Goal: Task Accomplishment & Management: Manage account settings

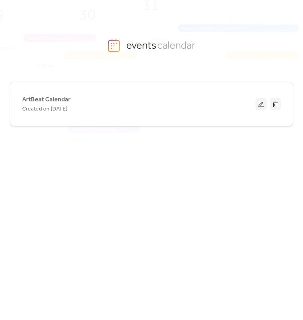
click at [260, 105] on button at bounding box center [261, 104] width 11 height 12
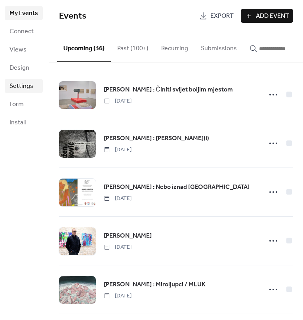
drag, startPoint x: 27, startPoint y: 88, endPoint x: 22, endPoint y: 88, distance: 4.4
click at [27, 88] on span "Settings" at bounding box center [22, 87] width 24 height 10
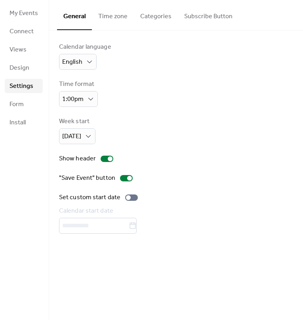
click at [151, 19] on button "Categories" at bounding box center [156, 14] width 44 height 29
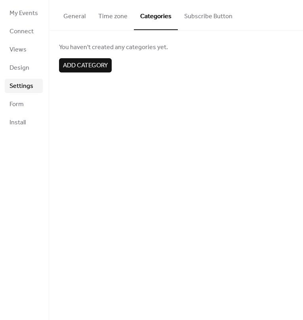
click at [193, 18] on button "Subscribe Button" at bounding box center [208, 14] width 61 height 29
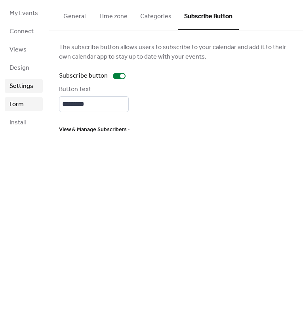
click at [21, 107] on span "Form" at bounding box center [17, 105] width 14 height 10
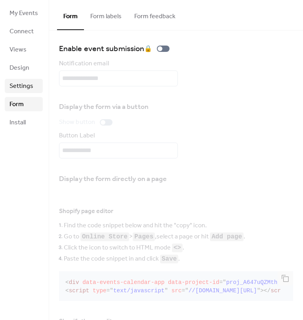
drag, startPoint x: 21, startPoint y: 81, endPoint x: 26, endPoint y: 87, distance: 7.7
click at [22, 82] on span "Settings" at bounding box center [22, 87] width 24 height 10
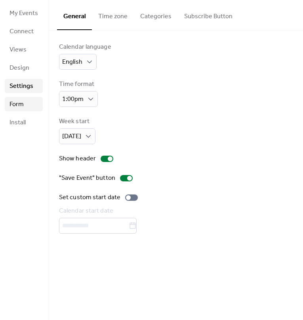
click at [24, 106] on link "Form" at bounding box center [24, 104] width 38 height 14
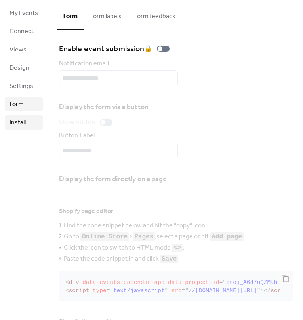
click at [20, 123] on span "Install" at bounding box center [18, 123] width 16 height 10
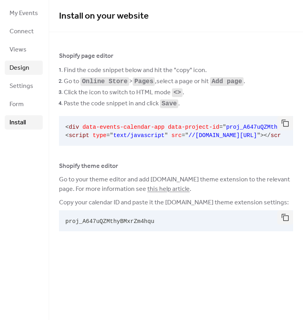
click at [27, 69] on span "Design" at bounding box center [20, 68] width 20 height 10
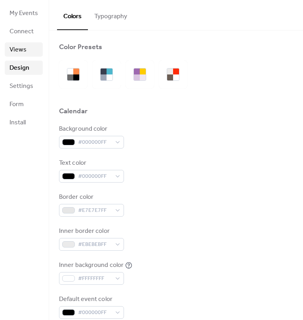
click at [20, 52] on span "Views" at bounding box center [18, 50] width 17 height 10
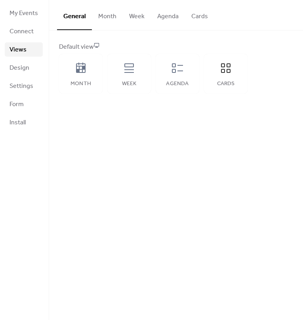
click at [70, 15] on button "General" at bounding box center [74, 15] width 35 height 30
click at [132, 73] on icon at bounding box center [129, 68] width 10 height 10
click at [193, 20] on button "Cards" at bounding box center [199, 14] width 29 height 29
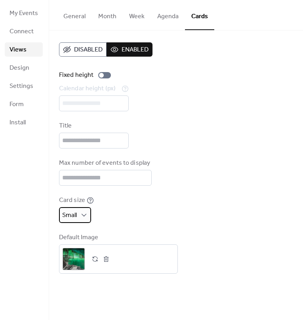
click at [78, 223] on div "Small" at bounding box center [75, 215] width 32 height 16
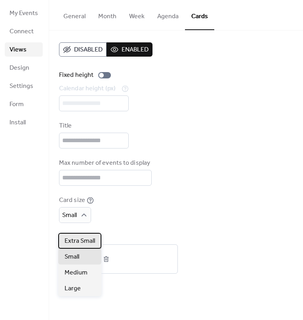
click at [82, 236] on div "Extra Small" at bounding box center [79, 241] width 43 height 16
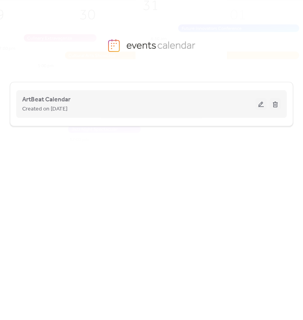
click at [258, 103] on button at bounding box center [261, 104] width 11 height 12
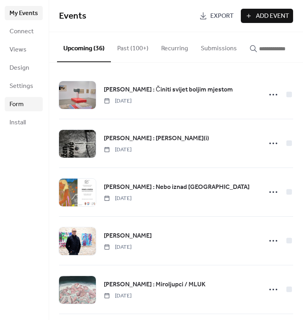
click at [25, 109] on link "Form" at bounding box center [24, 104] width 38 height 14
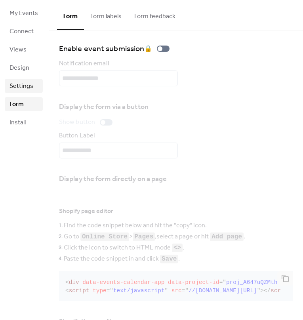
click at [34, 82] on link "Settings" at bounding box center [24, 86] width 38 height 14
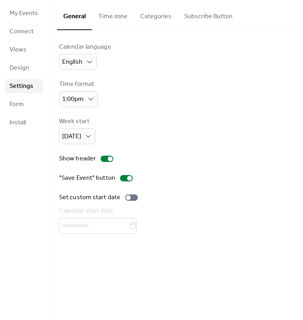
click at [206, 18] on button "Subscribe Button" at bounding box center [208, 14] width 61 height 29
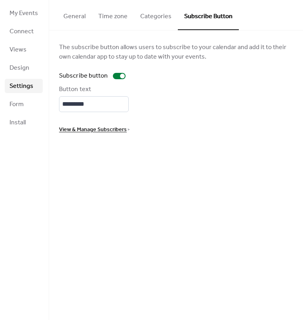
click at [81, 134] on span "View & Manage Subscribers" at bounding box center [93, 130] width 68 height 10
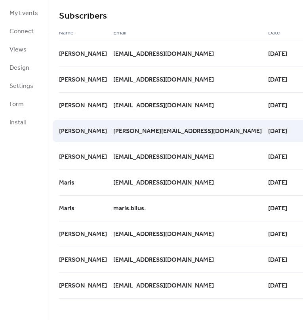
scroll to position [13, 0]
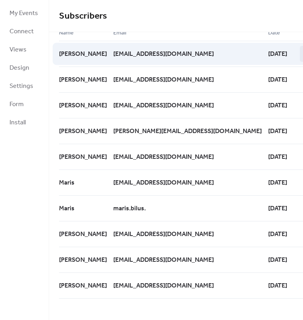
click at [301, 56] on icon at bounding box center [307, 54] width 13 height 13
click at [303, 54] on circle at bounding box center [305, 54] width 2 height 2
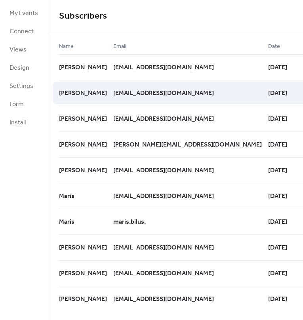
scroll to position [0, 0]
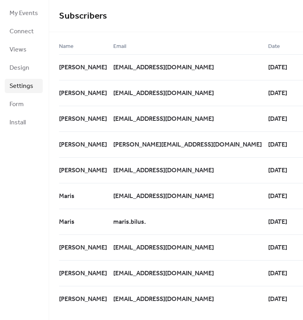
click at [24, 88] on span "Settings" at bounding box center [22, 87] width 24 height 10
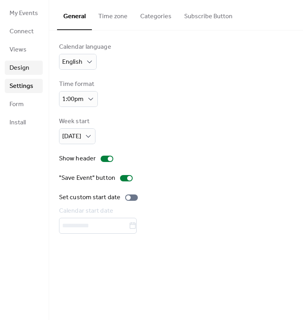
click at [24, 69] on span "Design" at bounding box center [20, 68] width 20 height 10
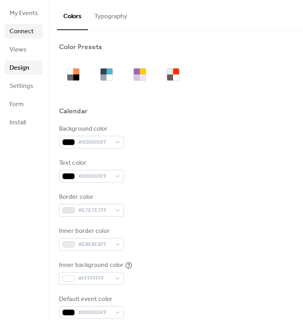
click at [24, 38] on link "Connect" at bounding box center [24, 31] width 38 height 14
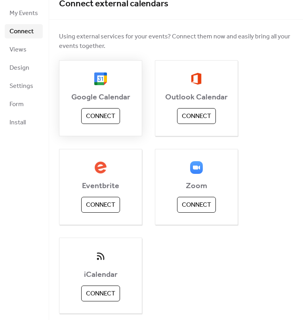
scroll to position [13, 0]
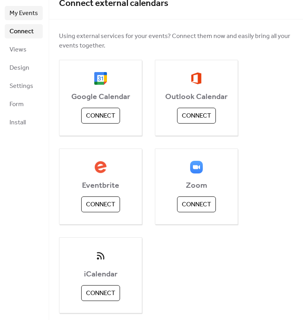
click at [17, 16] on span "My Events" at bounding box center [24, 14] width 29 height 10
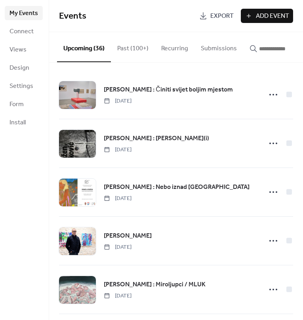
click at [128, 48] on button "Past (100+)" at bounding box center [133, 46] width 44 height 29
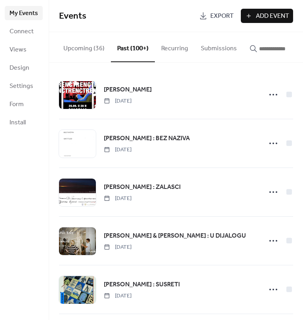
click at [79, 48] on button "Upcoming (36)" at bounding box center [84, 46] width 54 height 29
